Goal: Entertainment & Leisure: Browse casually

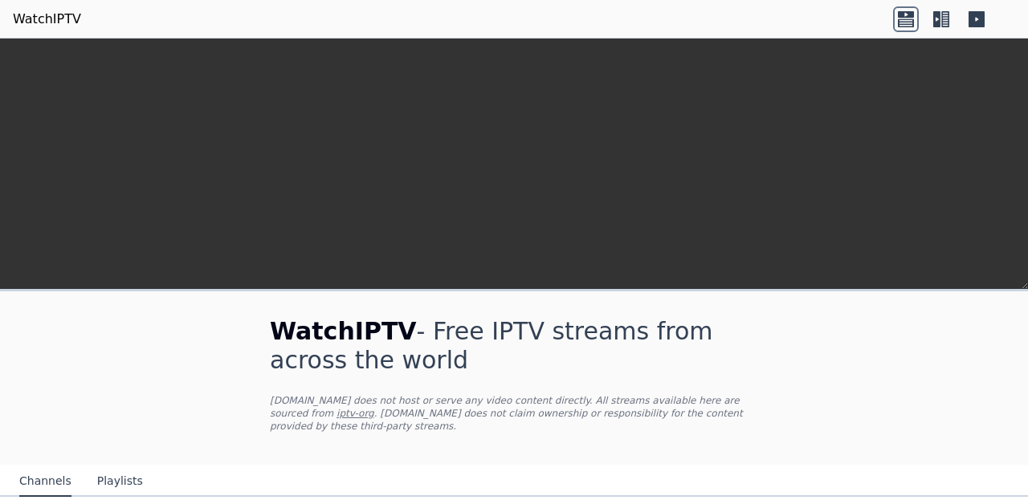
scroll to position [563, 0]
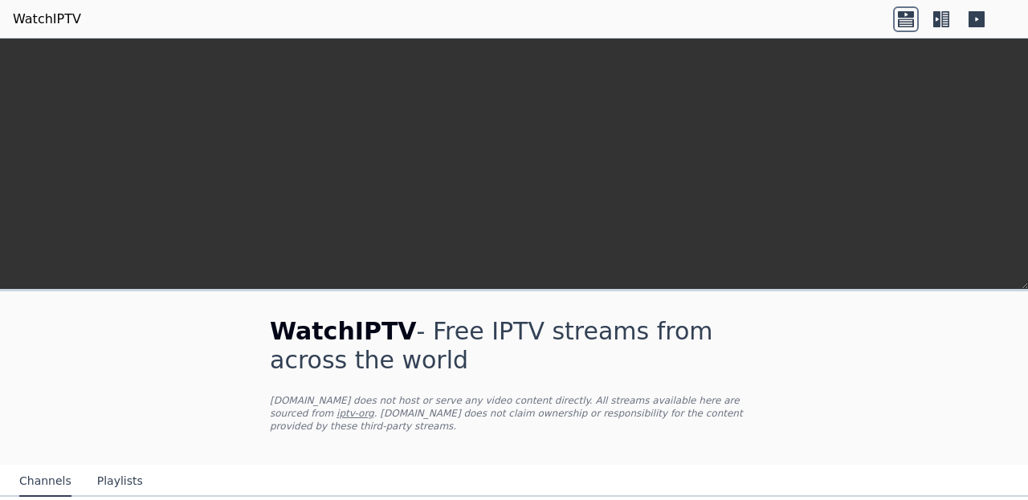
scroll to position [230, 0]
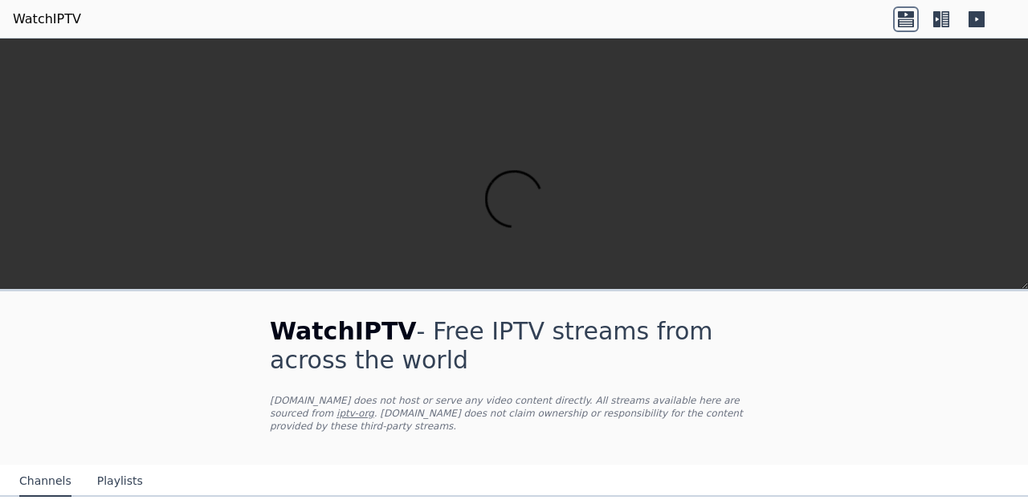
scroll to position [574, 0]
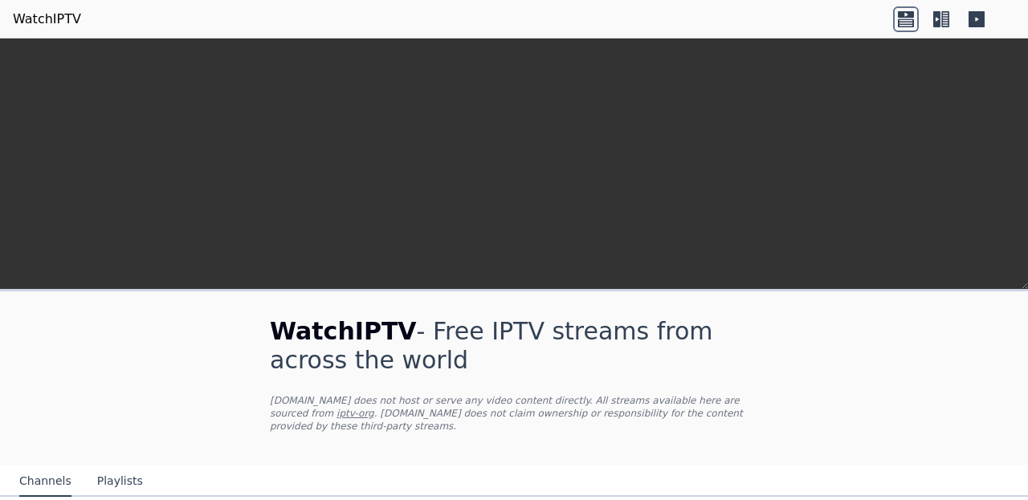
scroll to position [146, 0]
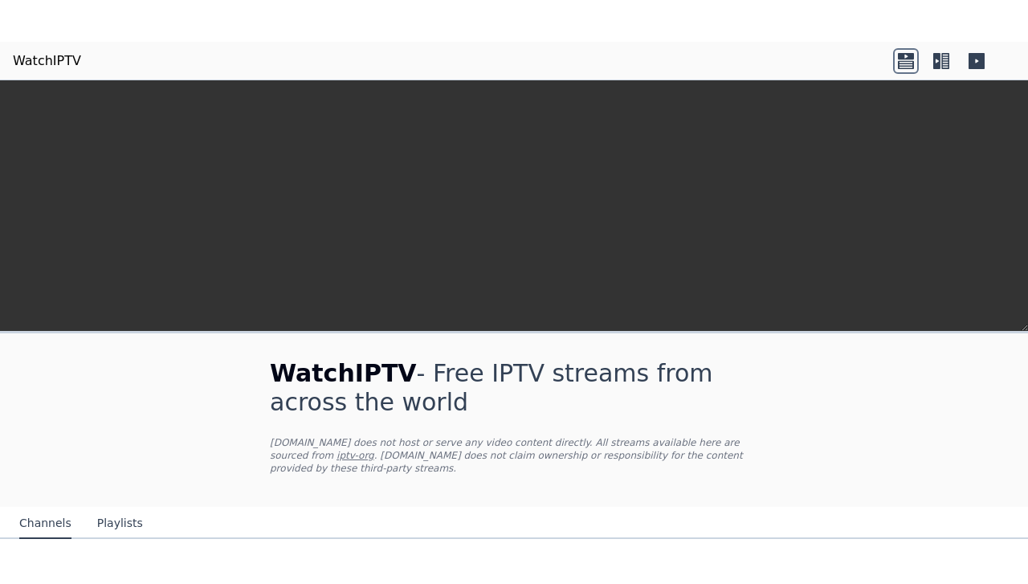
scroll to position [0, 0]
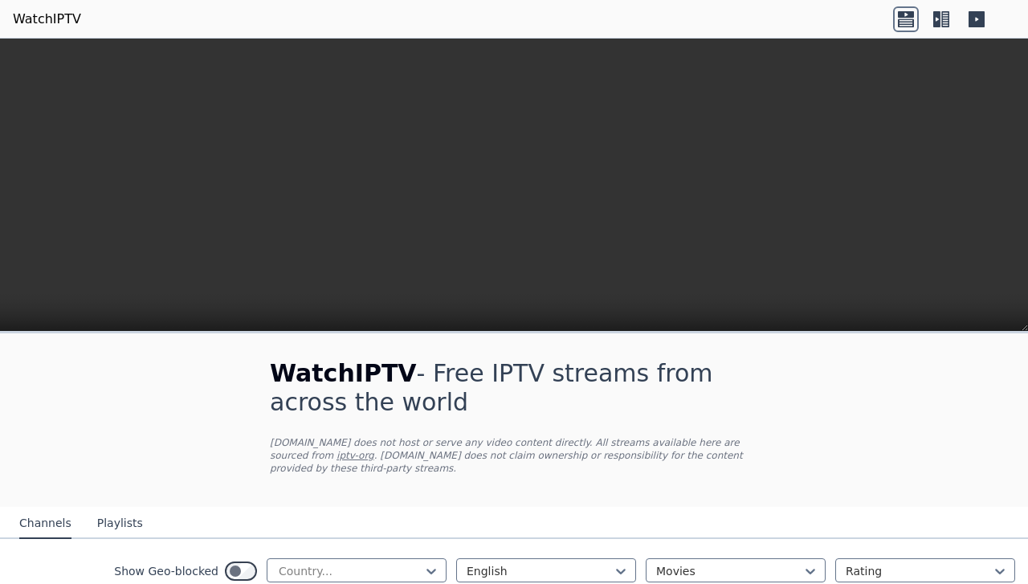
scroll to position [171, 0]
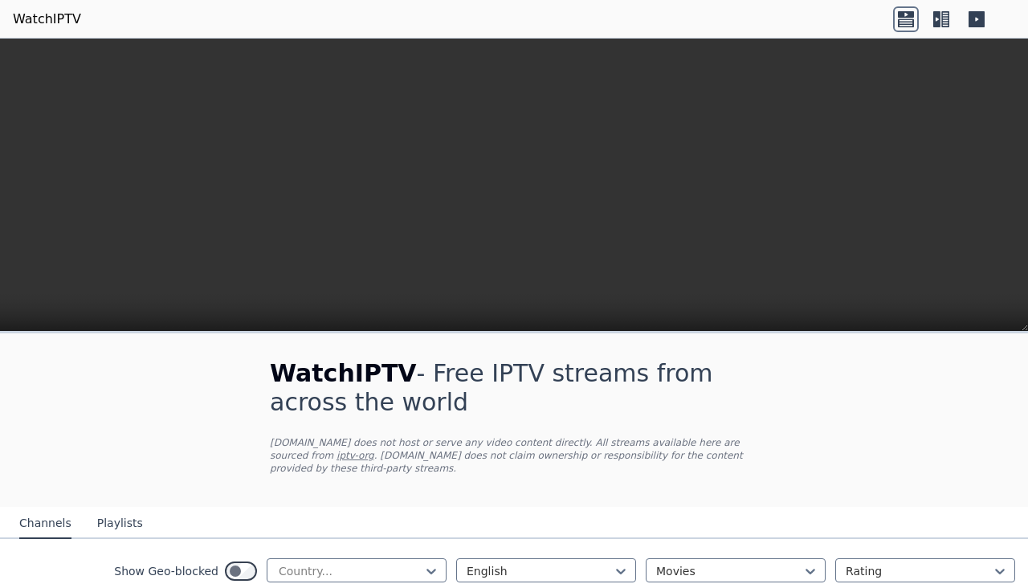
scroll to position [192, 0]
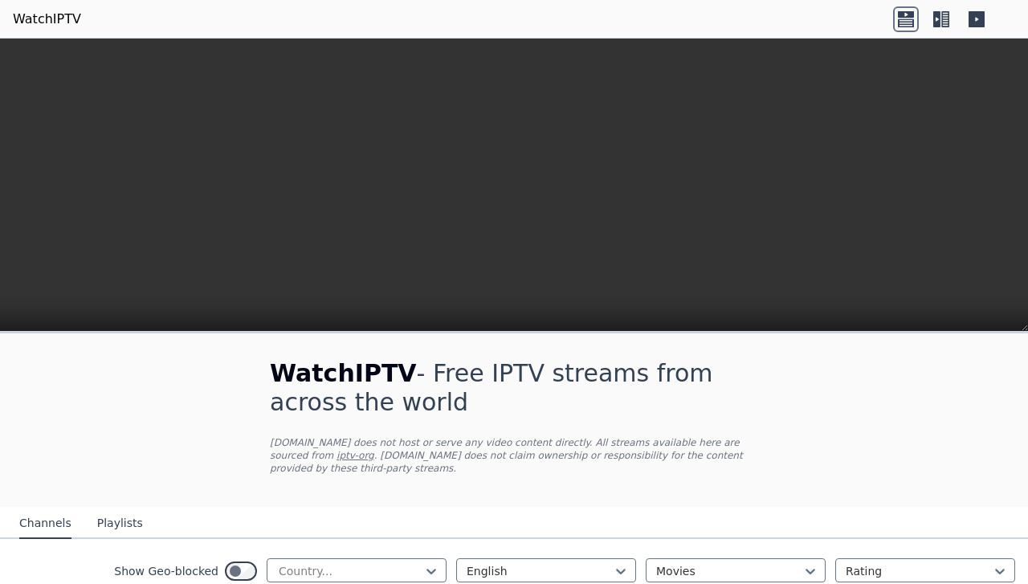
scroll to position [0, 0]
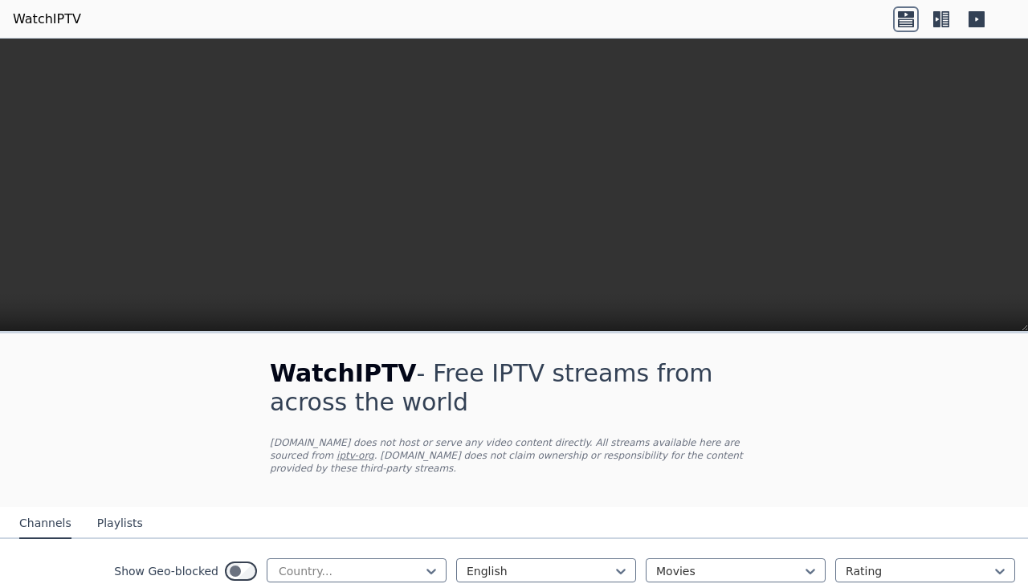
scroll to position [684, 0]
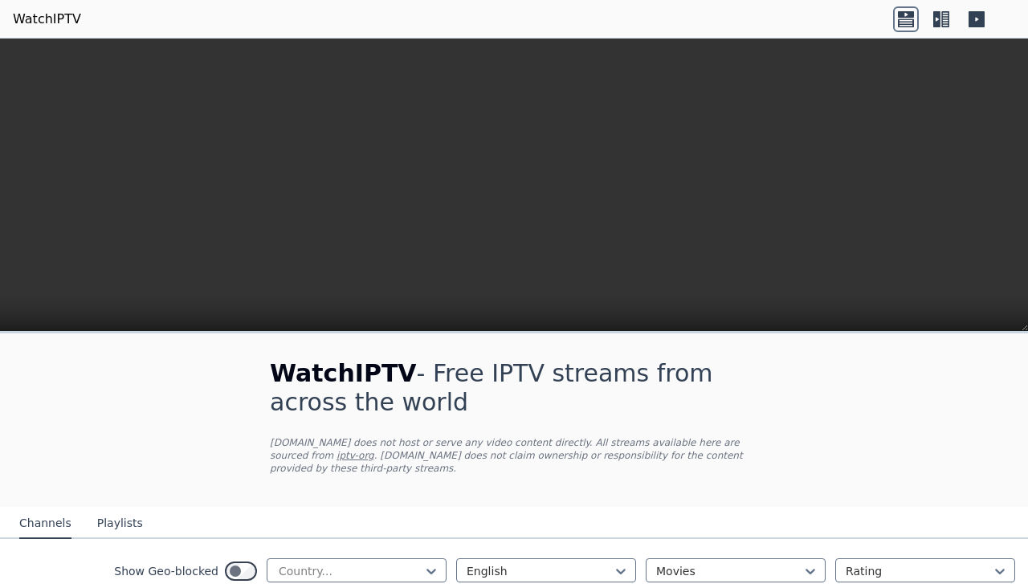
scroll to position [917, 0]
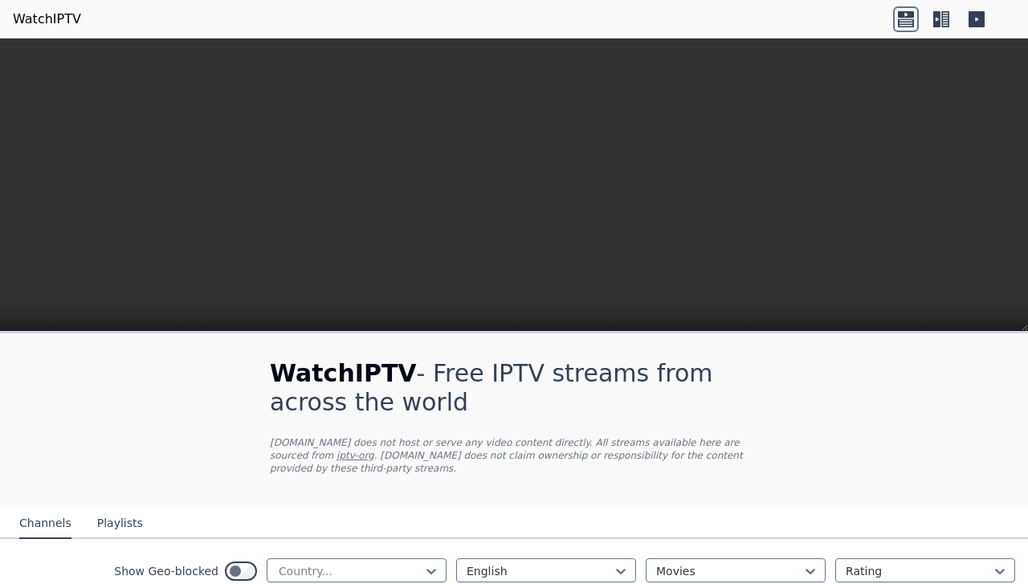
scroll to position [1208, 0]
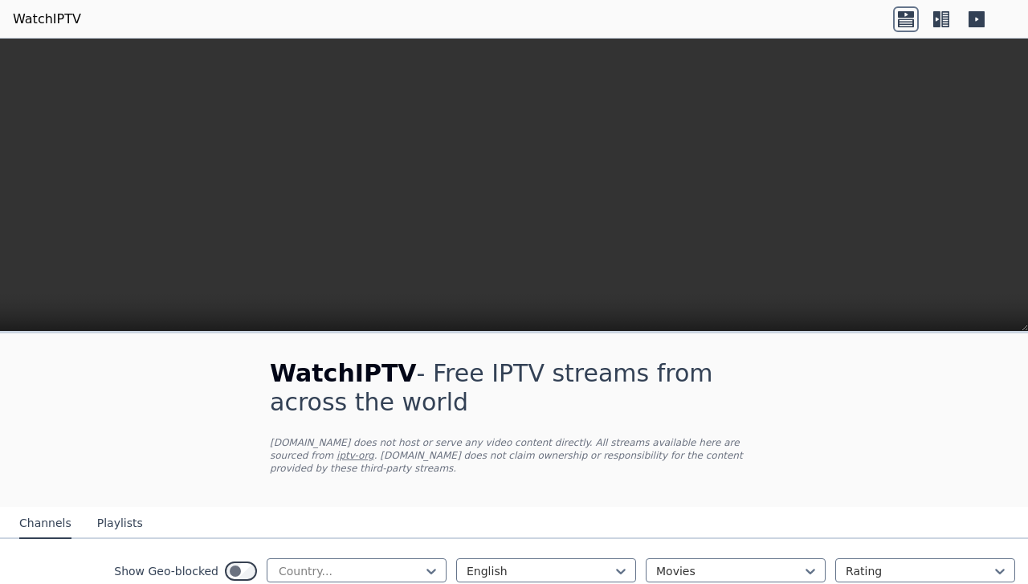
scroll to position [1985, 0]
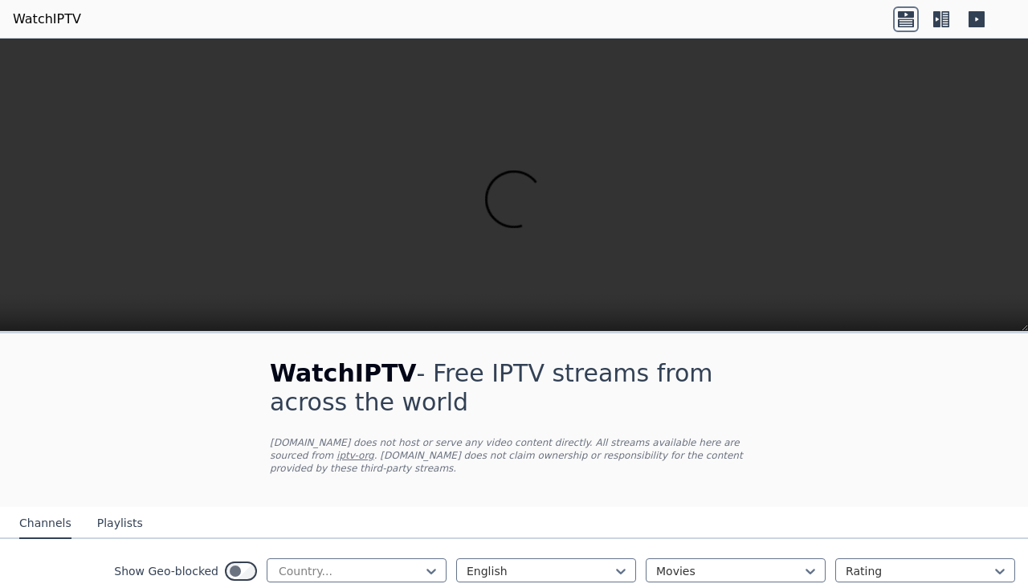
scroll to position [0, 0]
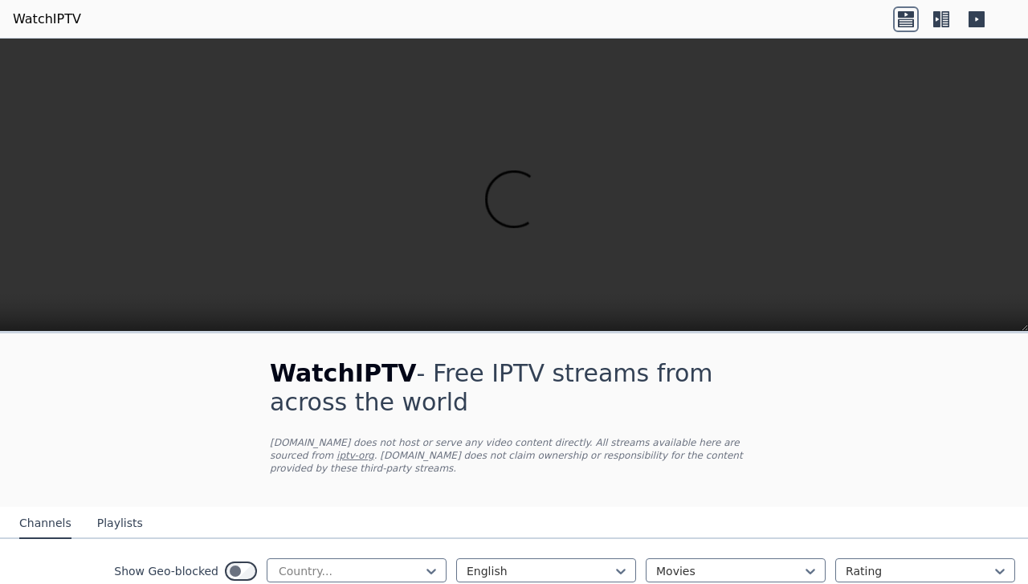
scroll to position [139, 0]
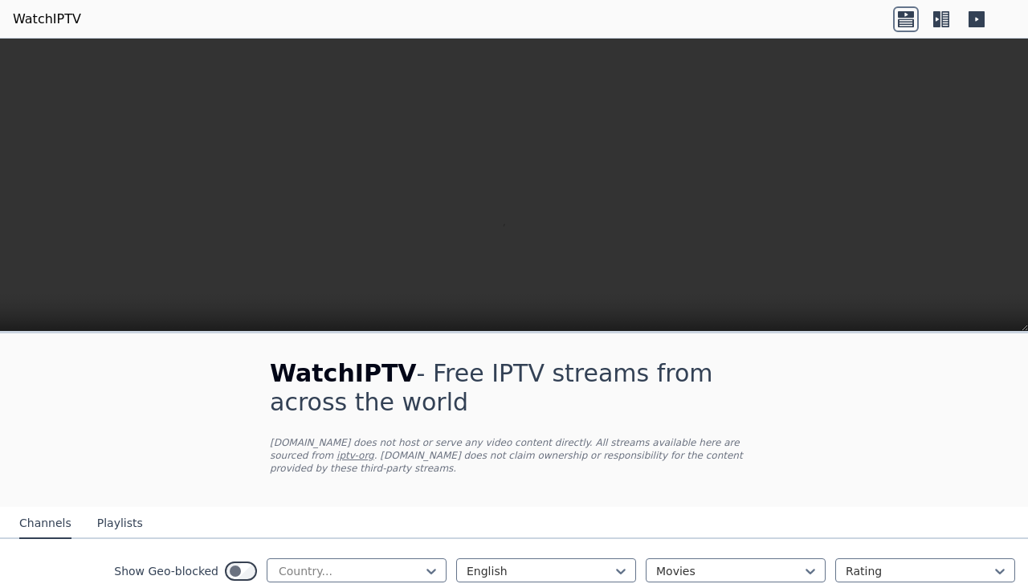
scroll to position [1587, 0]
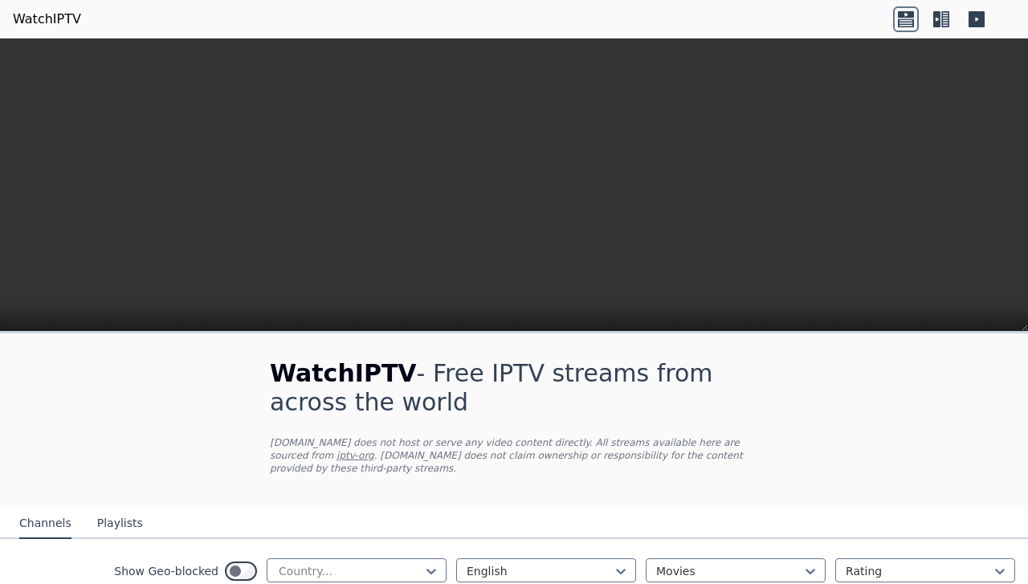
scroll to position [468, 0]
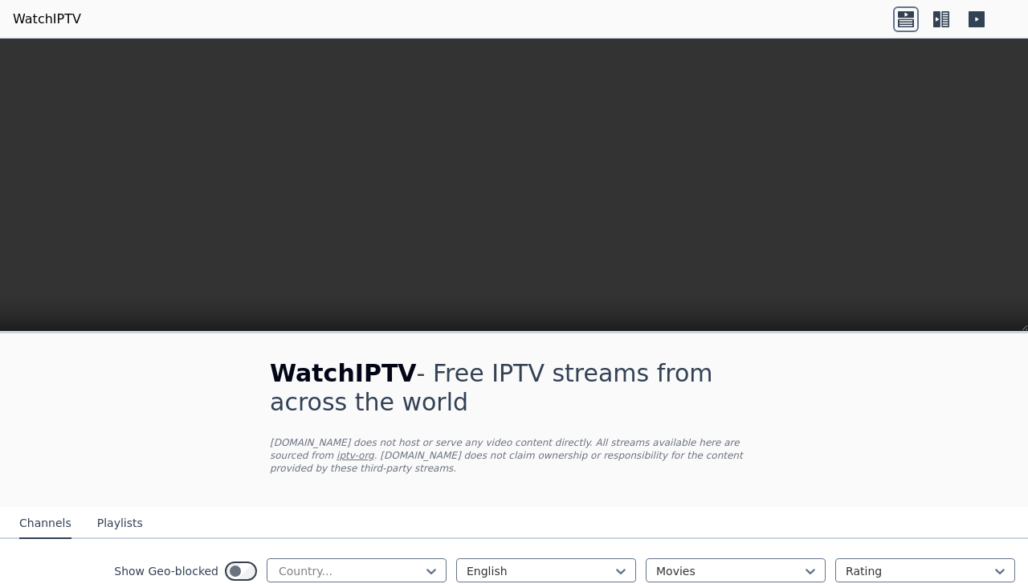
scroll to position [129, 0]
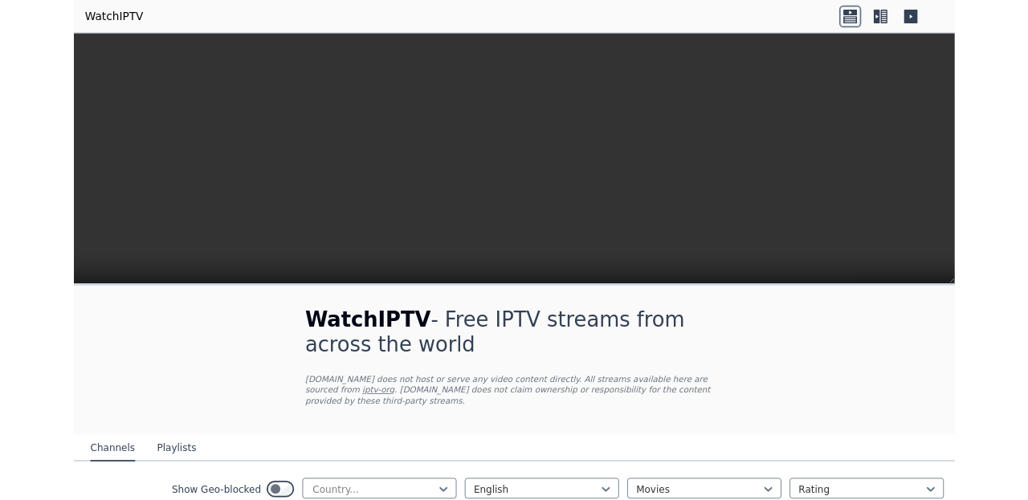
scroll to position [0, 0]
